Goal: Find specific page/section: Find specific page/section

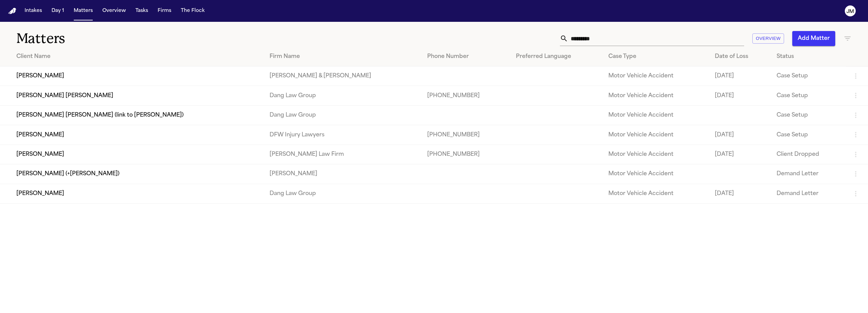
click at [610, 33] on input "*********" at bounding box center [656, 38] width 176 height 15
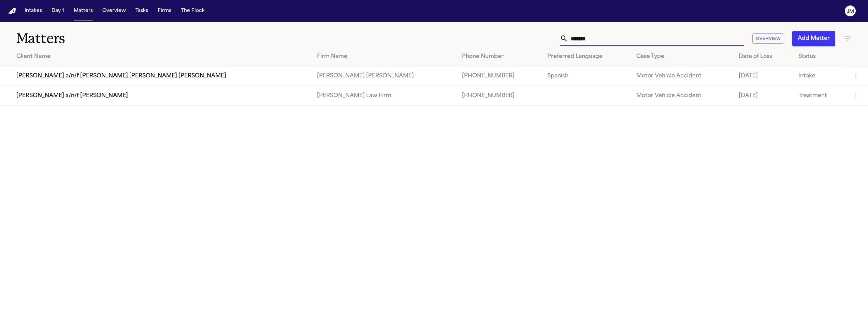
type input "*******"
click at [223, 78] on td "[PERSON_NAME] a/n/f [PERSON_NAME] [PERSON_NAME] [PERSON_NAME]" at bounding box center [155, 76] width 311 height 19
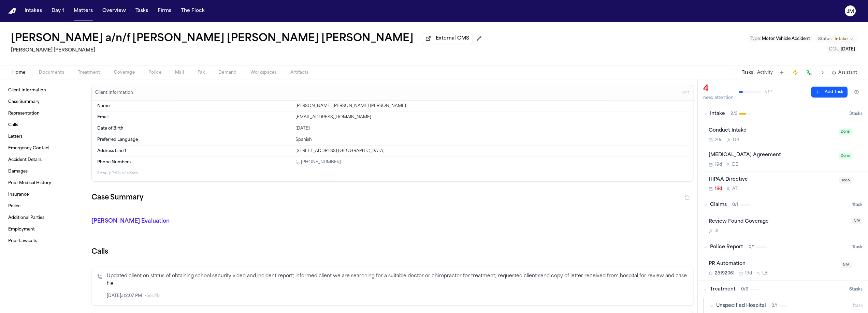
click at [58, 71] on span "Documents" at bounding box center [51, 72] width 25 height 5
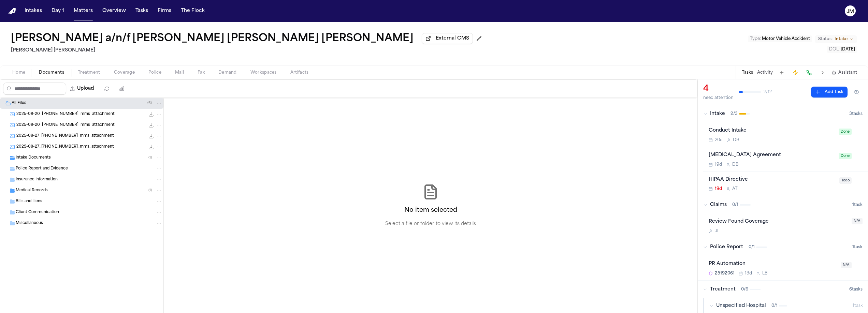
click at [41, 180] on span "Insurance Information" at bounding box center [37, 180] width 42 height 6
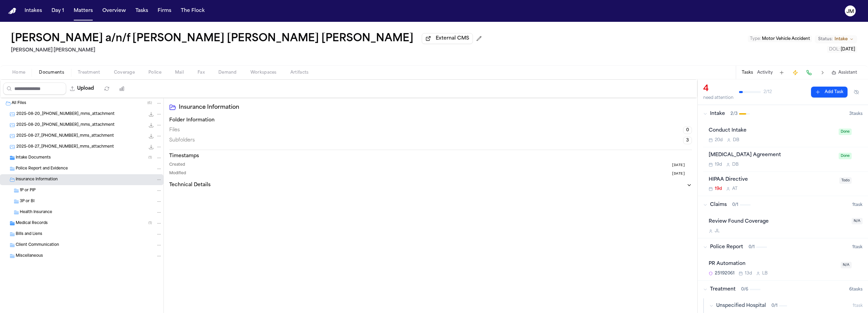
click at [43, 163] on div "Intake Documents ( 1 )" at bounding box center [81, 158] width 163 height 11
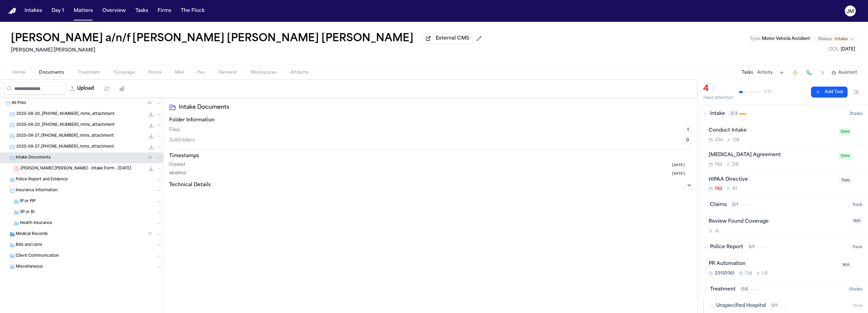
click at [39, 180] on span "Police Report and Evidence" at bounding box center [42, 180] width 52 height 6
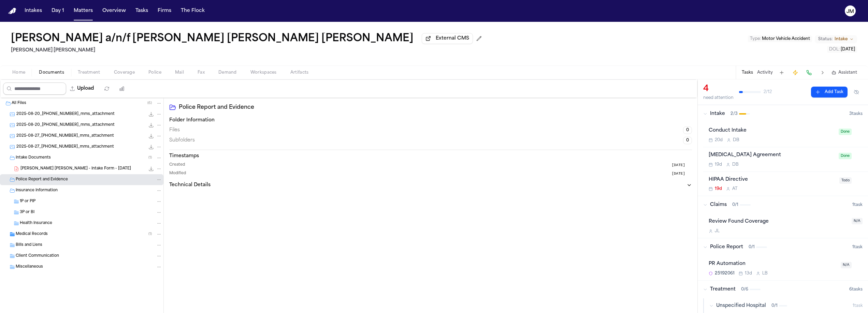
click at [18, 74] on span "Home" at bounding box center [18, 72] width 13 height 5
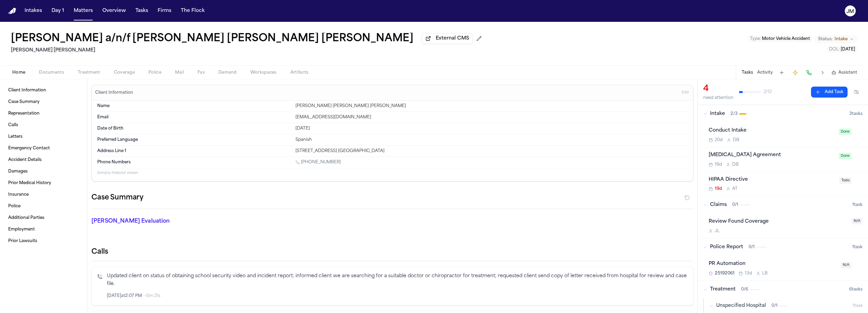
click at [50, 73] on span "Documents" at bounding box center [51, 72] width 25 height 5
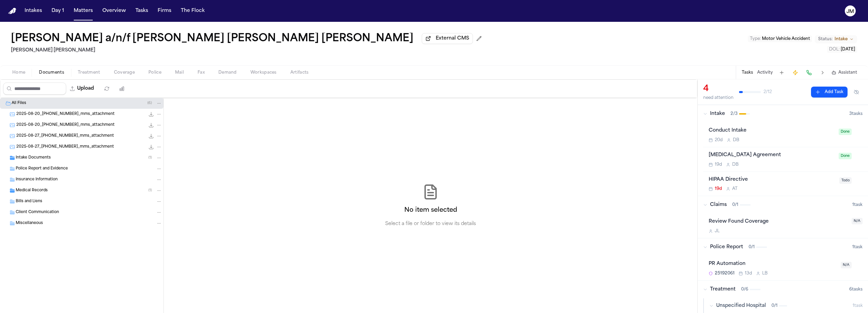
click at [35, 161] on div "Intake Documents ( 1 )" at bounding box center [89, 158] width 146 height 6
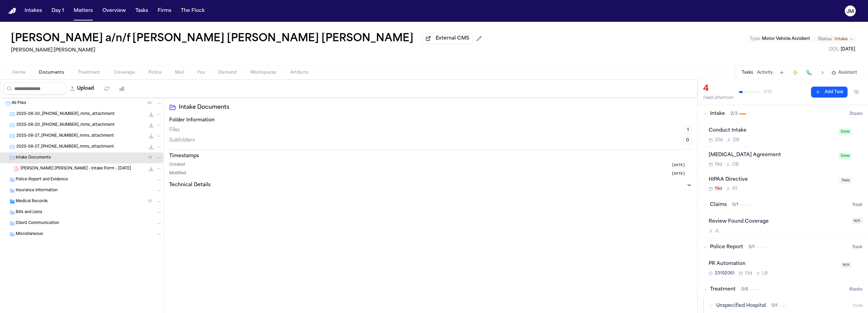
click at [35, 161] on div "Intake Documents ( 1 )" at bounding box center [89, 158] width 146 height 6
click at [40, 172] on span "Police Report and Evidence" at bounding box center [42, 169] width 52 height 6
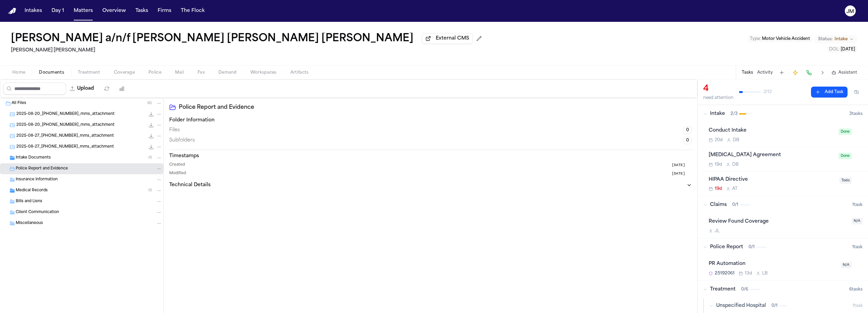
click at [40, 172] on span "Police Report and Evidence" at bounding box center [42, 169] width 52 height 6
click at [79, 10] on button "Matters" at bounding box center [83, 11] width 25 height 12
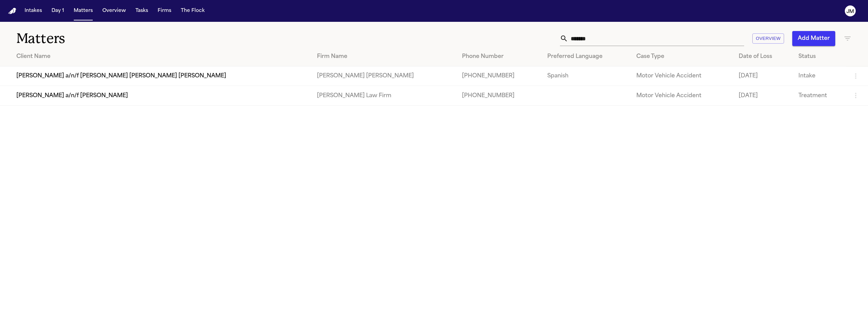
click at [616, 38] on input "*******" at bounding box center [656, 38] width 176 height 15
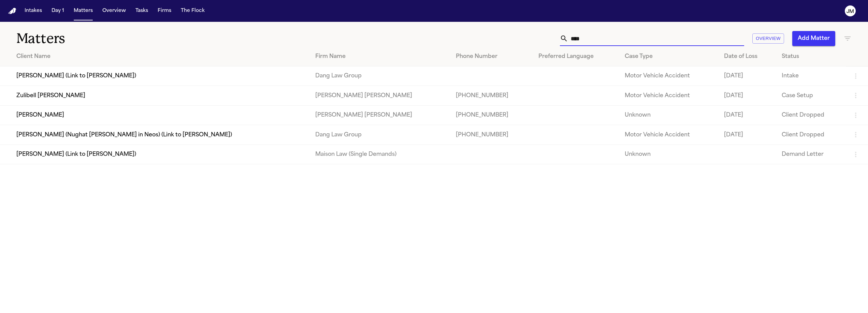
type input "****"
click at [115, 109] on td "[PERSON_NAME]" at bounding box center [155, 114] width 310 height 19
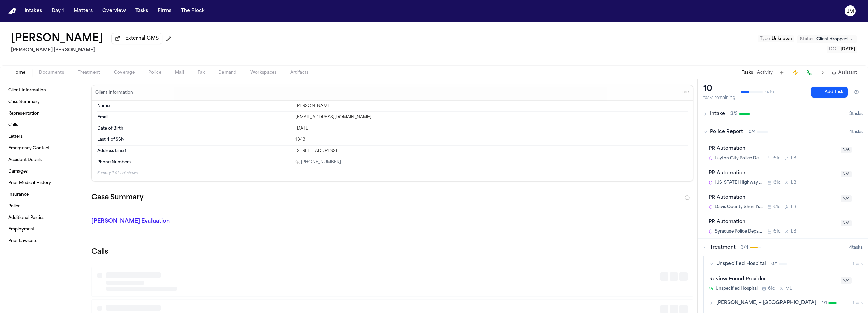
click at [253, 39] on div "[PERSON_NAME] External CMS [PERSON_NAME] [PERSON_NAME] Type : Unknown Status: C…" at bounding box center [434, 44] width 868 height 44
click at [83, 11] on button "Matters" at bounding box center [83, 11] width 25 height 12
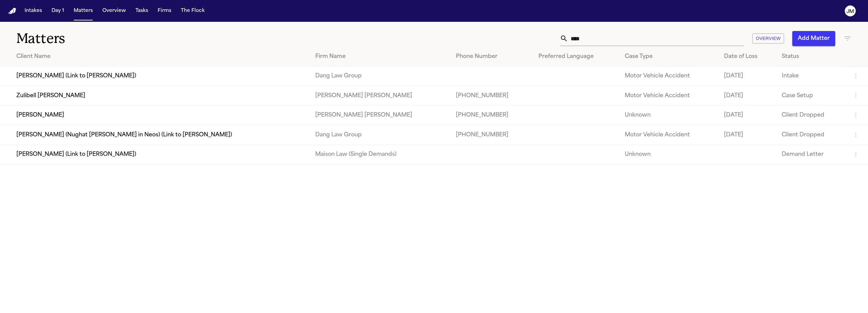
click at [593, 38] on input "****" at bounding box center [656, 38] width 176 height 15
click at [87, 95] on td "Zulibell [PERSON_NAME]" at bounding box center [155, 95] width 310 height 19
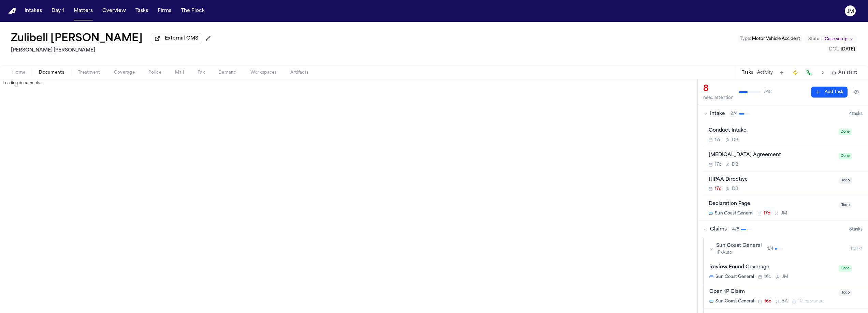
click at [54, 74] on span "Documents" at bounding box center [51, 72] width 25 height 5
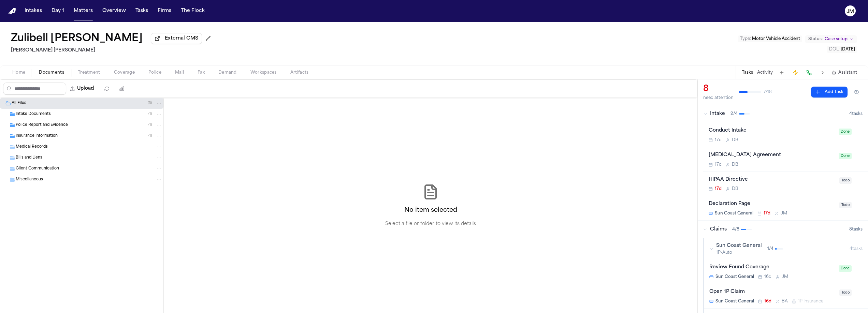
click at [46, 139] on div "Insurance Information ( 1 )" at bounding box center [89, 136] width 146 height 6
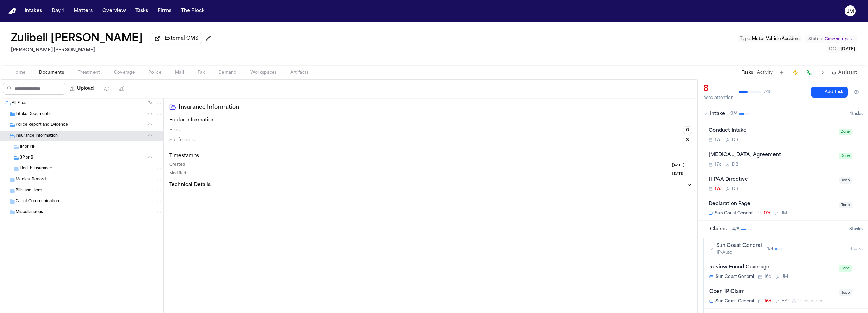
click at [38, 159] on div "3P or BI ( 1 )" at bounding box center [91, 158] width 142 height 6
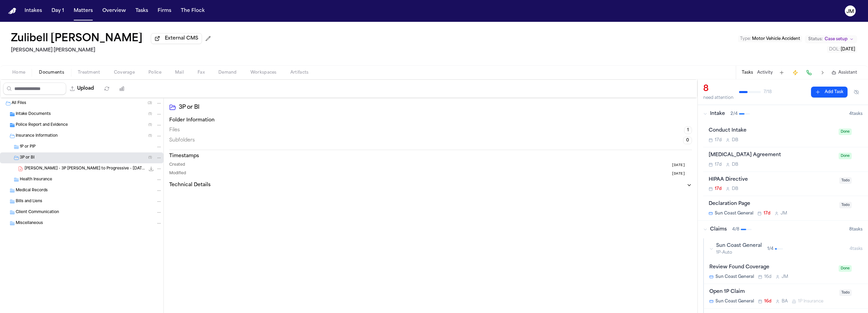
click at [38, 159] on div "3P or BI ( 1 )" at bounding box center [91, 158] width 142 height 6
click at [40, 141] on div "Insurance Information ( 1 )" at bounding box center [81, 136] width 163 height 11
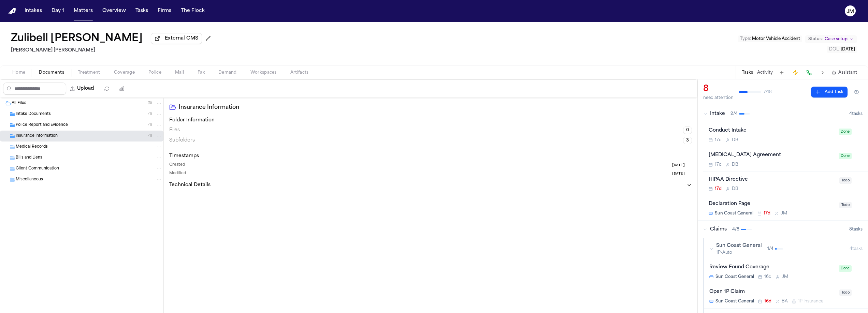
click at [60, 126] on span "Police Report and Evidence" at bounding box center [42, 125] width 52 height 6
click at [76, 139] on span "[PERSON_NAME] - Springville Police Report - [DATE]" at bounding box center [70, 136] width 100 height 6
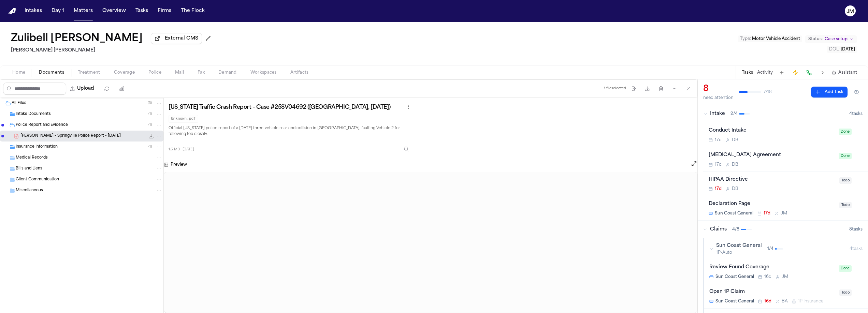
click at [26, 74] on button "Home" at bounding box center [18, 73] width 27 height 8
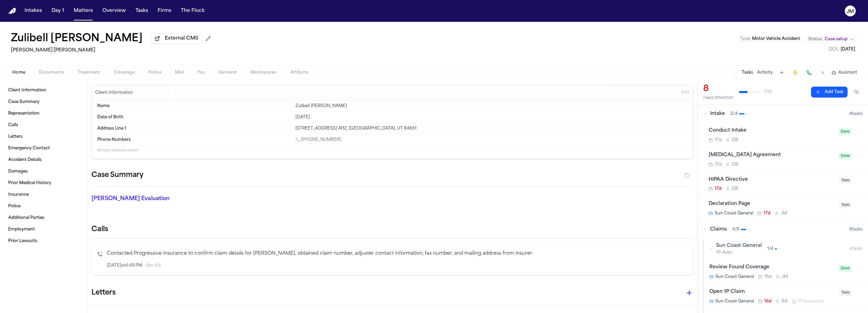
click at [33, 72] on button "Documents" at bounding box center [51, 73] width 39 height 8
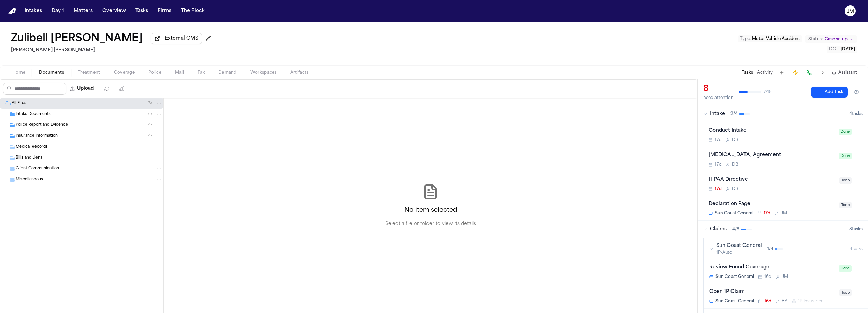
click at [31, 137] on span "Insurance Information" at bounding box center [37, 136] width 42 height 6
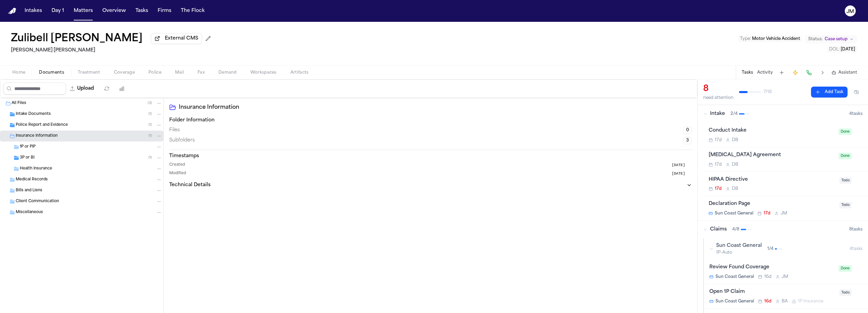
click at [35, 159] on div "3P or BI ( 1 )" at bounding box center [91, 158] width 142 height 6
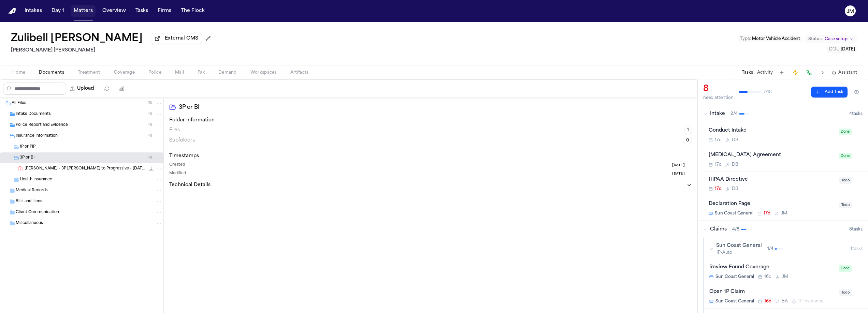
click at [83, 12] on button "Matters" at bounding box center [83, 11] width 25 height 12
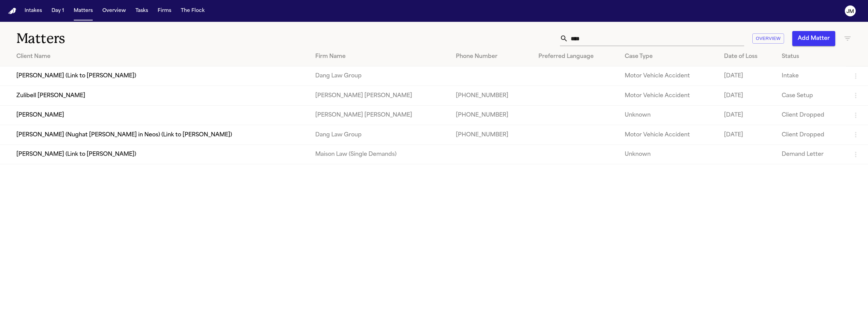
click at [595, 36] on input "****" at bounding box center [656, 38] width 176 height 15
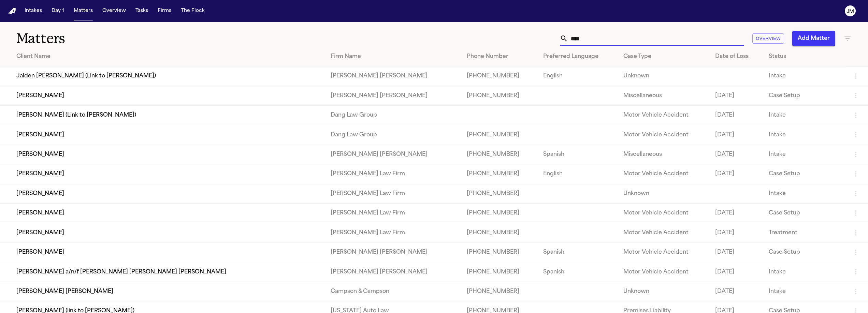
type input "****"
click at [40, 90] on td "[PERSON_NAME]" at bounding box center [162, 95] width 325 height 19
